Goal: Navigation & Orientation: Go to known website

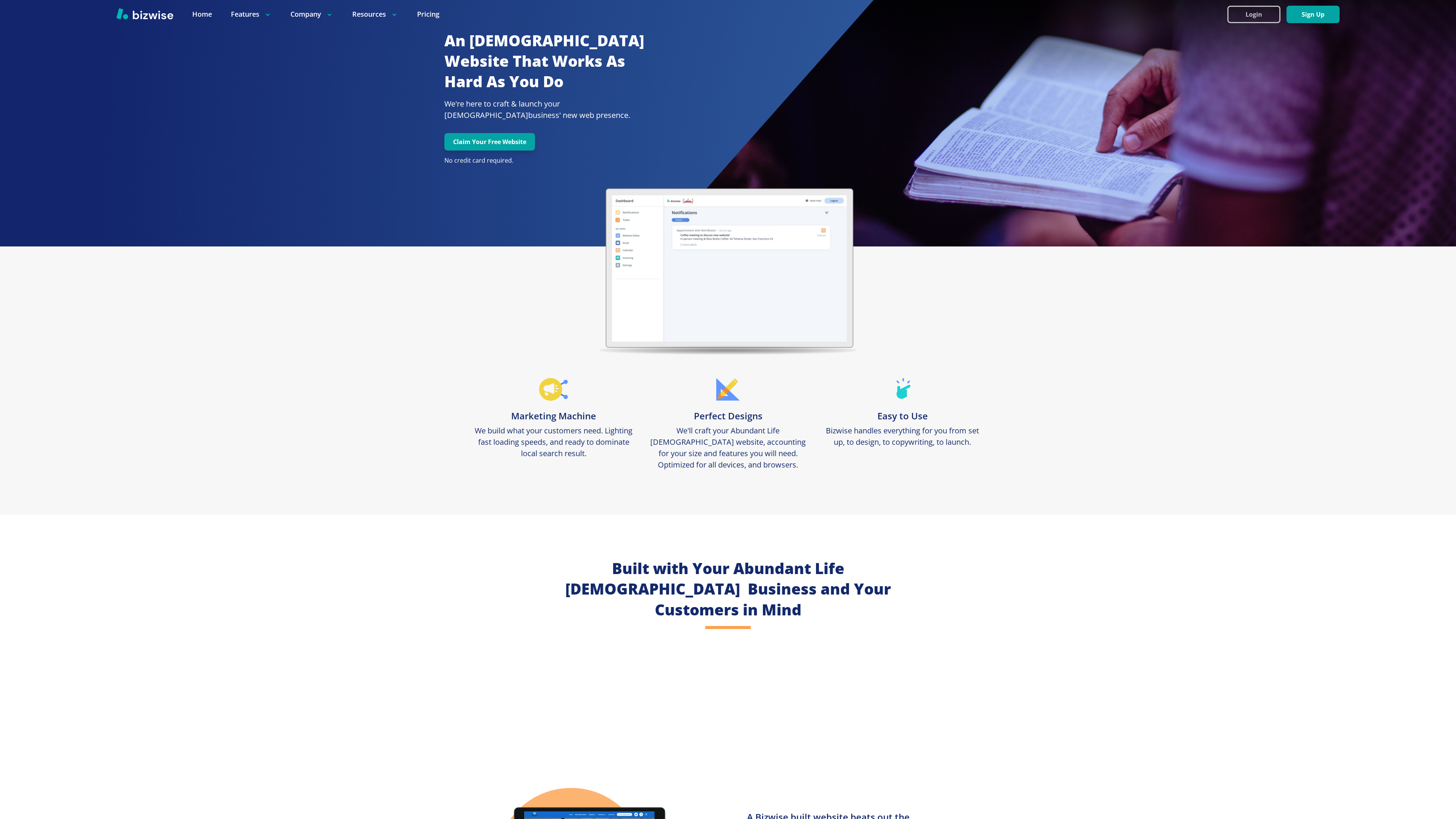
click at [1254, 14] on button "Login" at bounding box center [1254, 14] width 53 height 18
